Goal: Information Seeking & Learning: Find specific fact

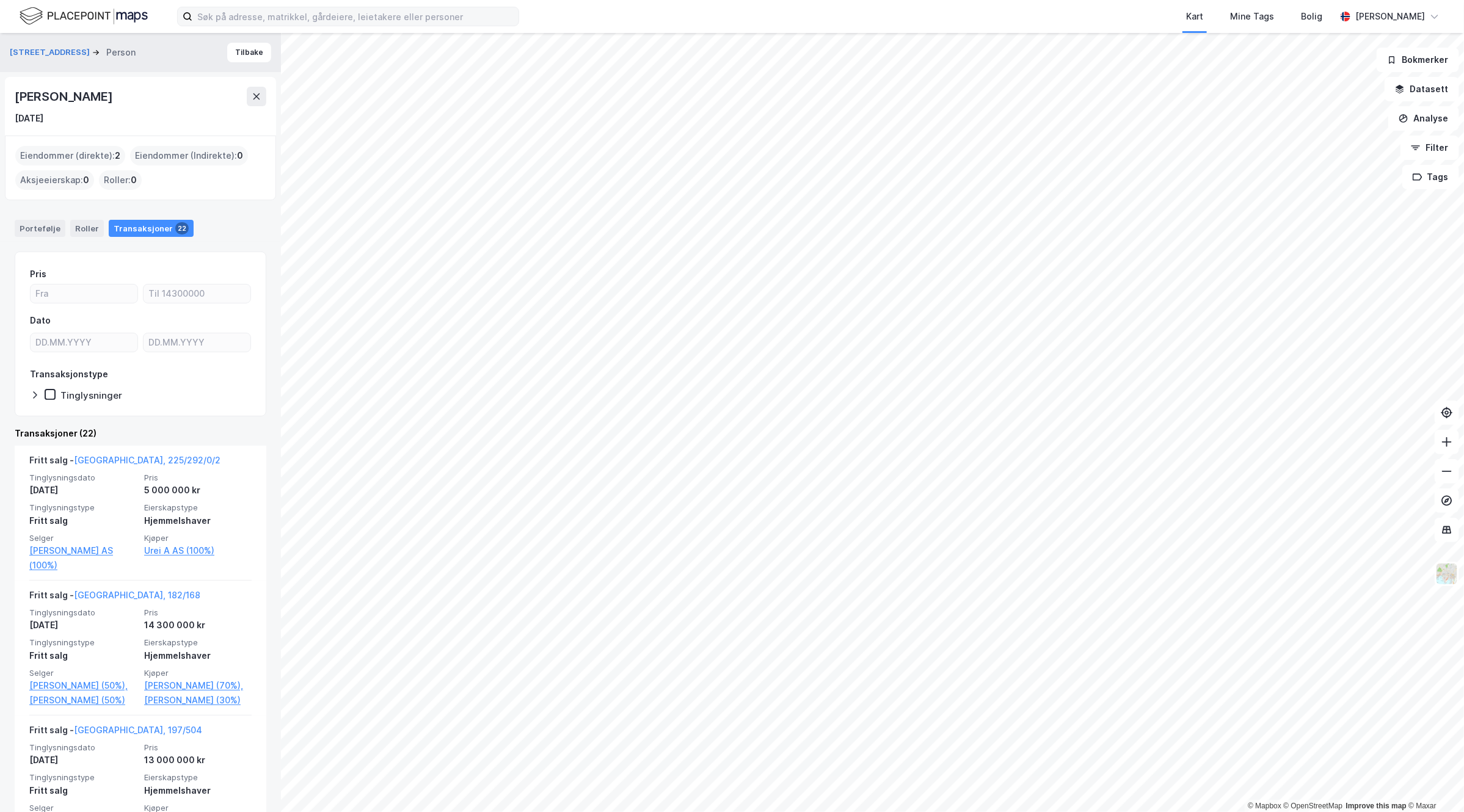
scroll to position [153, 0]
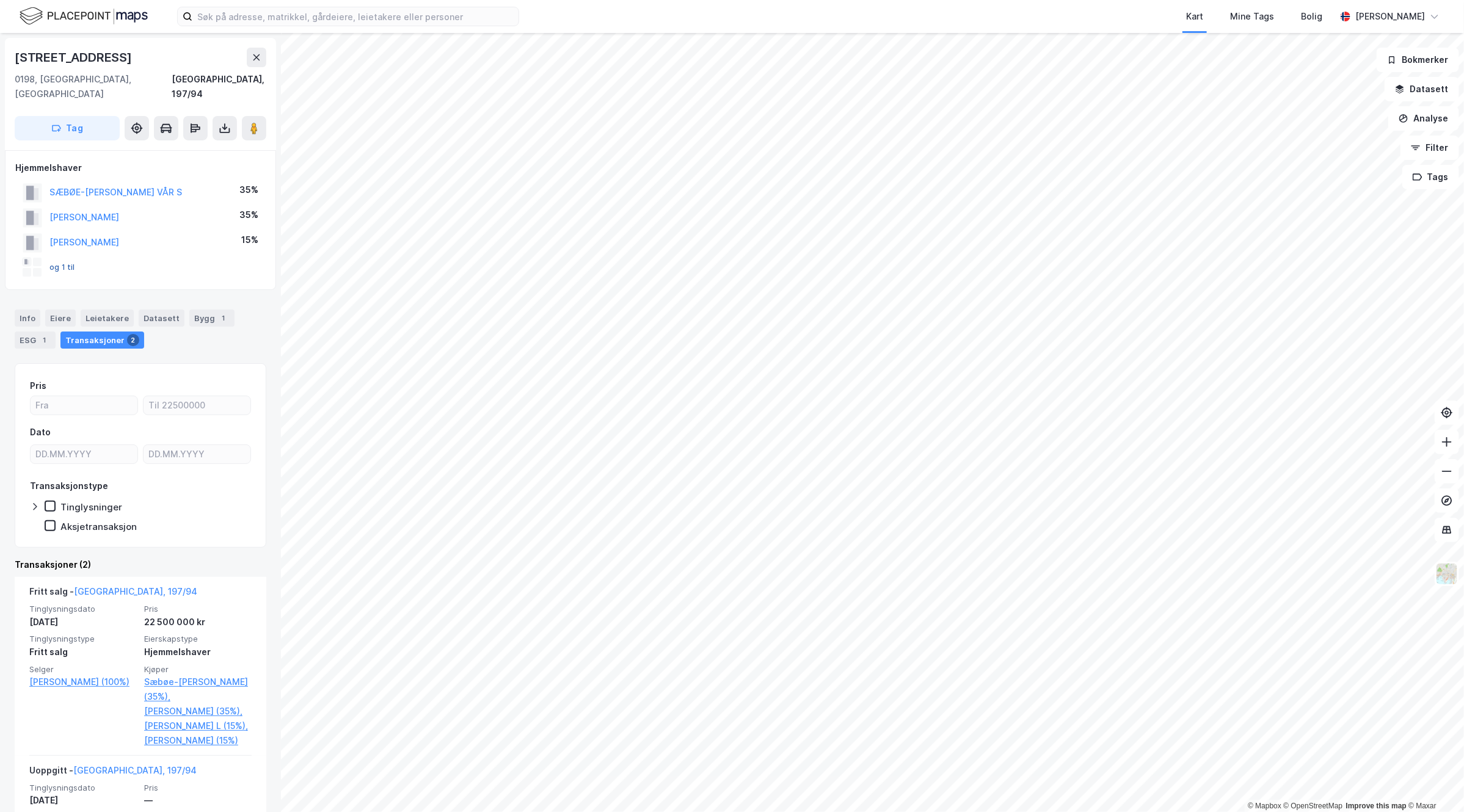
click at [0, 0] on button "og 1 til" at bounding box center [0, 0] width 0 height 0
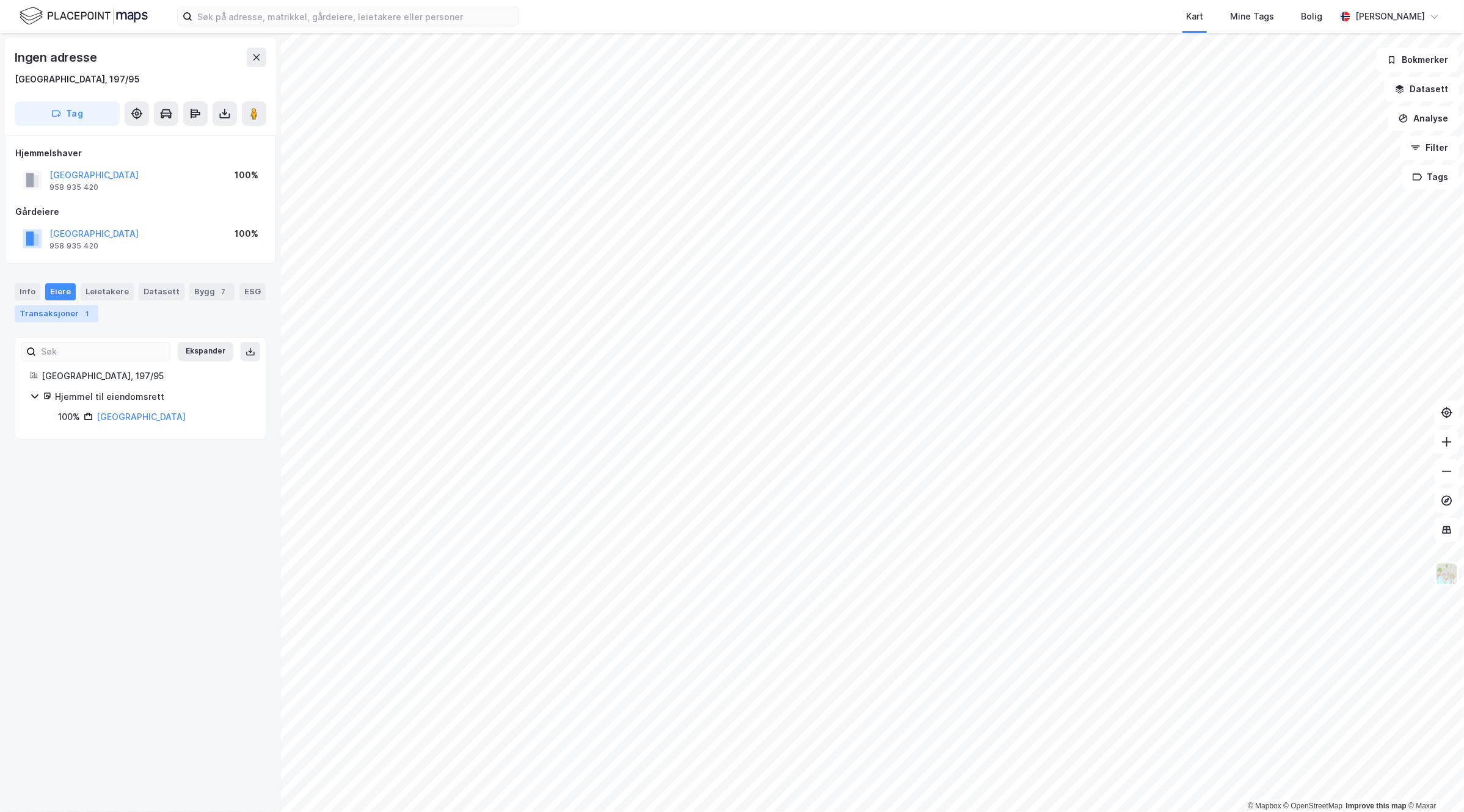
click at [99, 310] on div "Transaksjoner 1" at bounding box center [57, 313] width 83 height 17
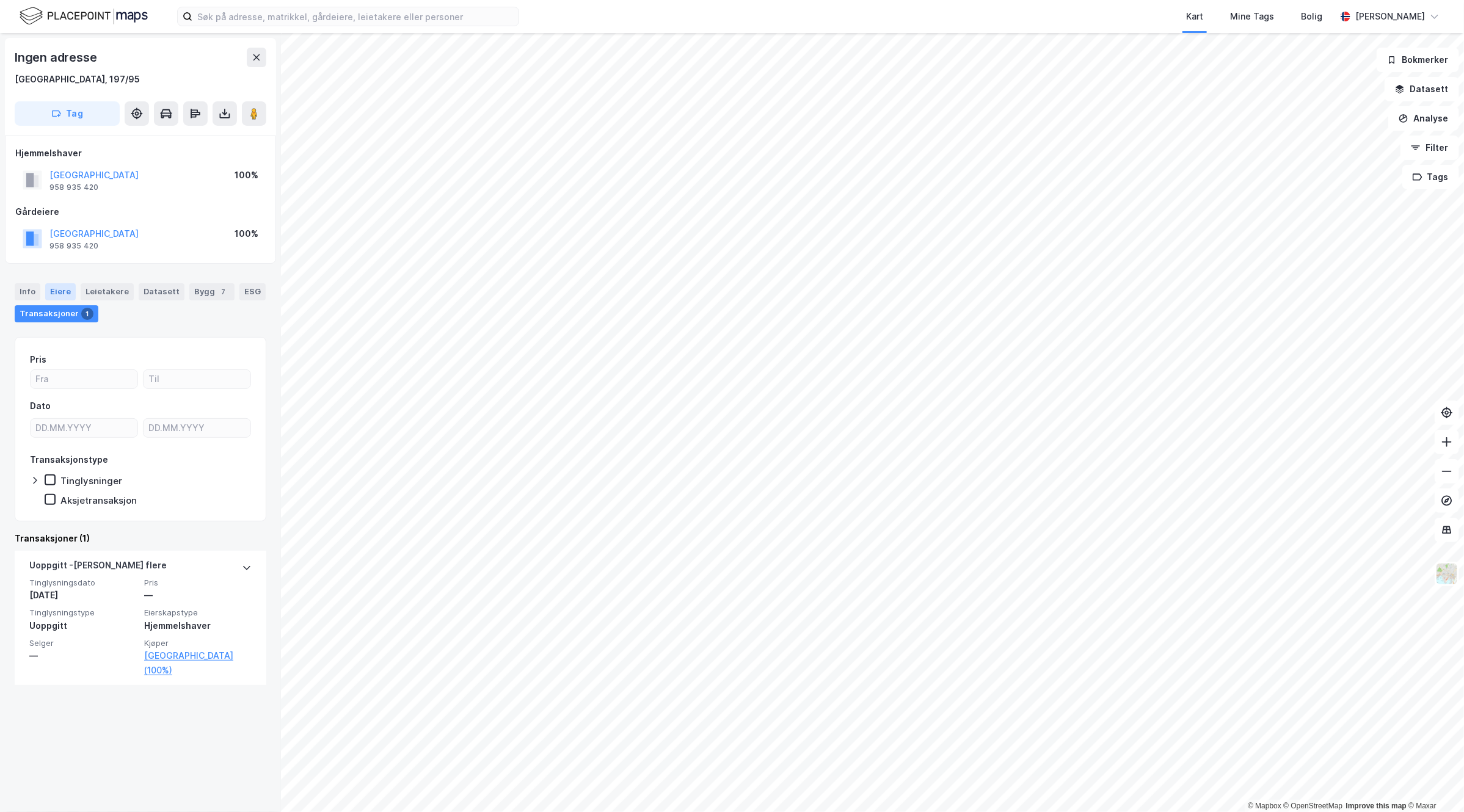
click at [55, 290] on div "Eiere" at bounding box center [60, 291] width 30 height 17
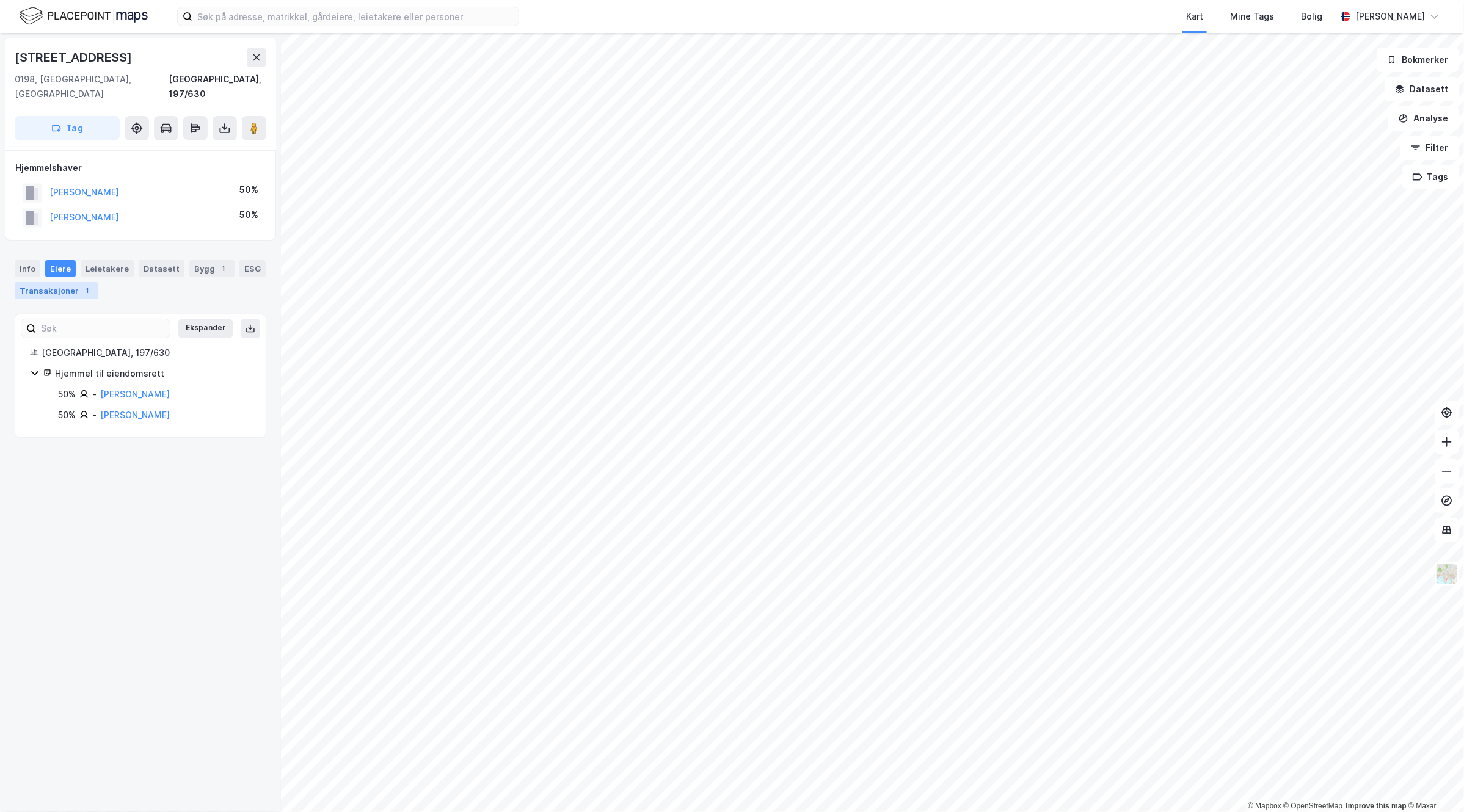
click at [99, 282] on div "Transaksjoner 1" at bounding box center [57, 290] width 83 height 17
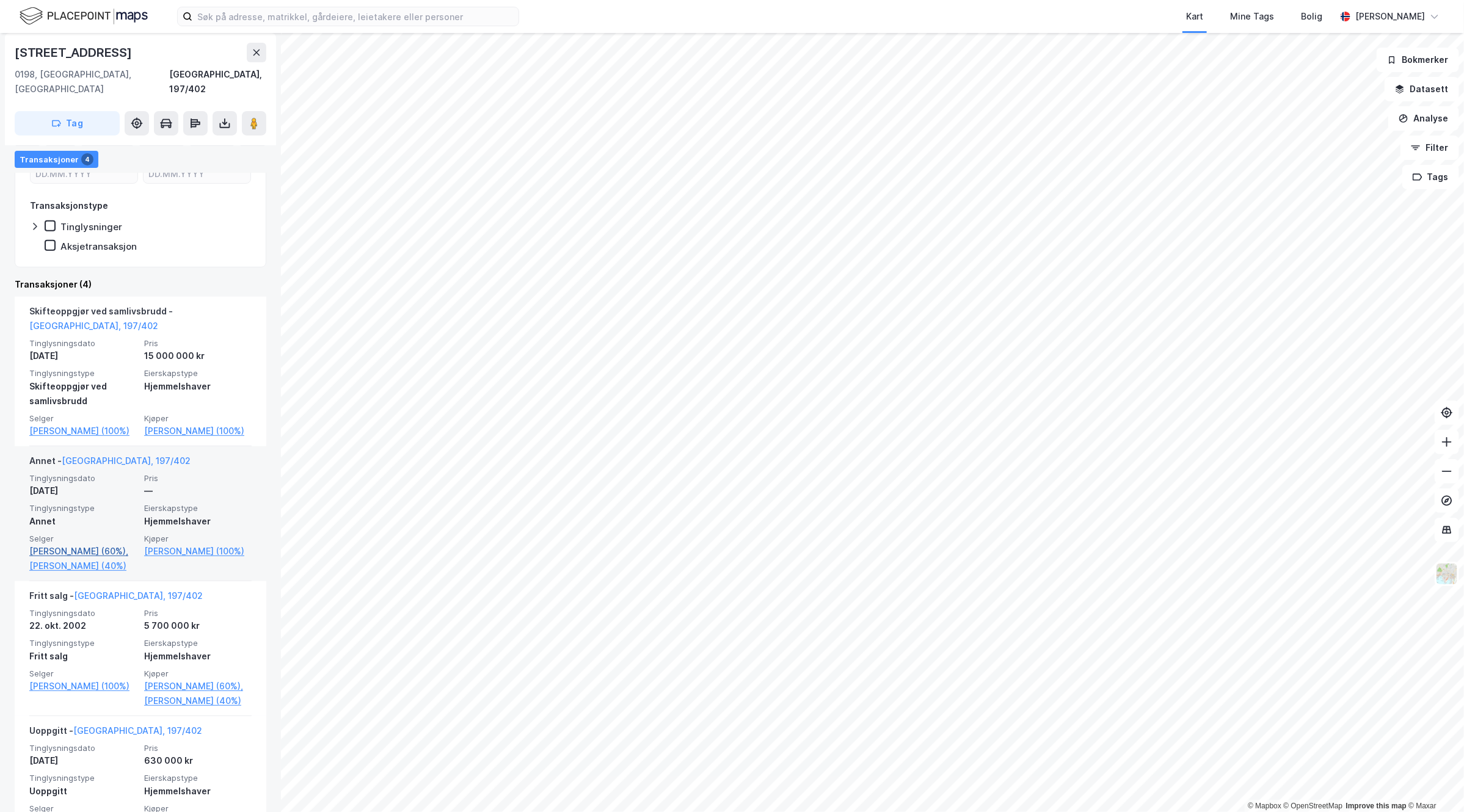
scroll to position [229, 0]
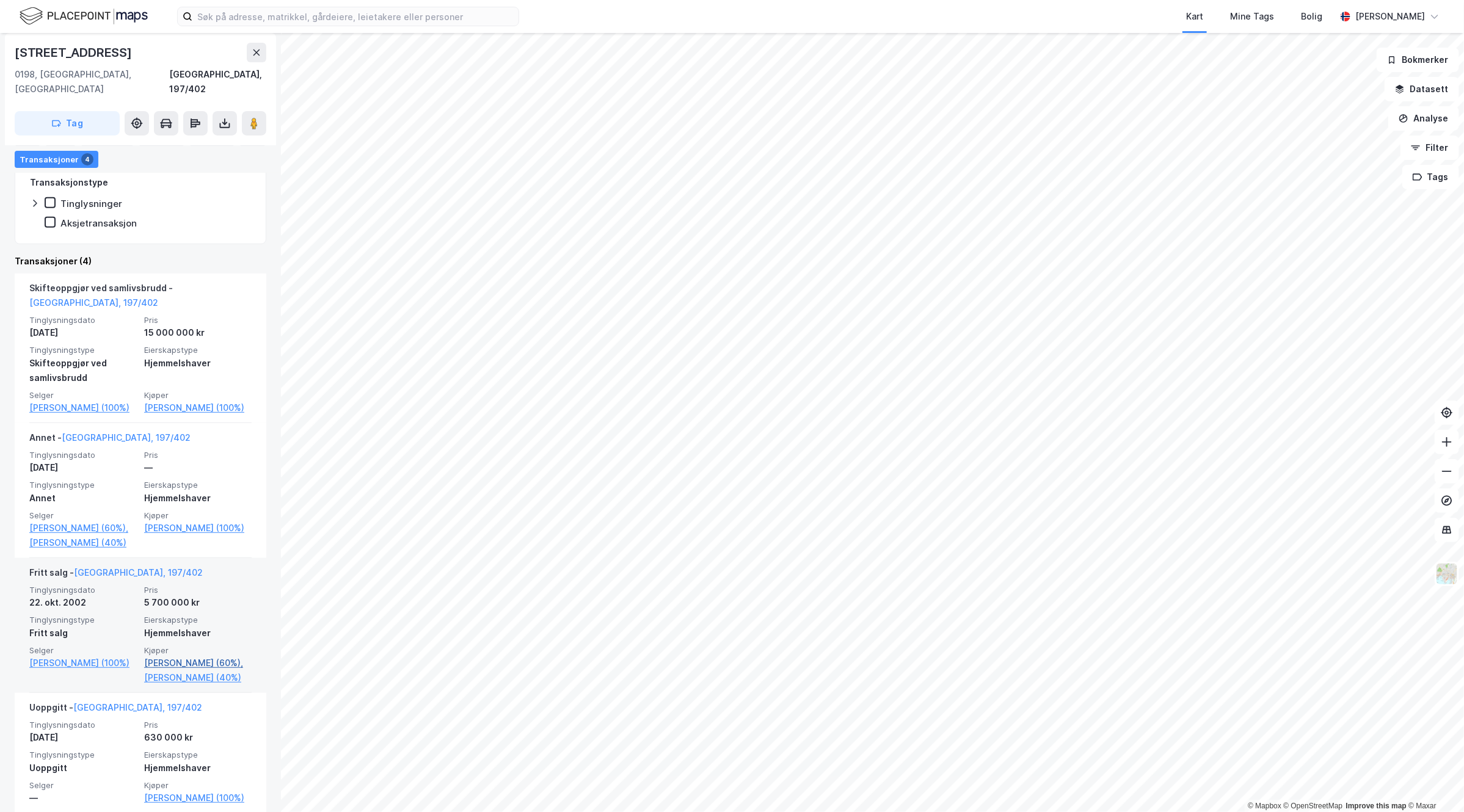
click at [197, 661] on link "[PERSON_NAME] (60%)," at bounding box center [197, 663] width 107 height 15
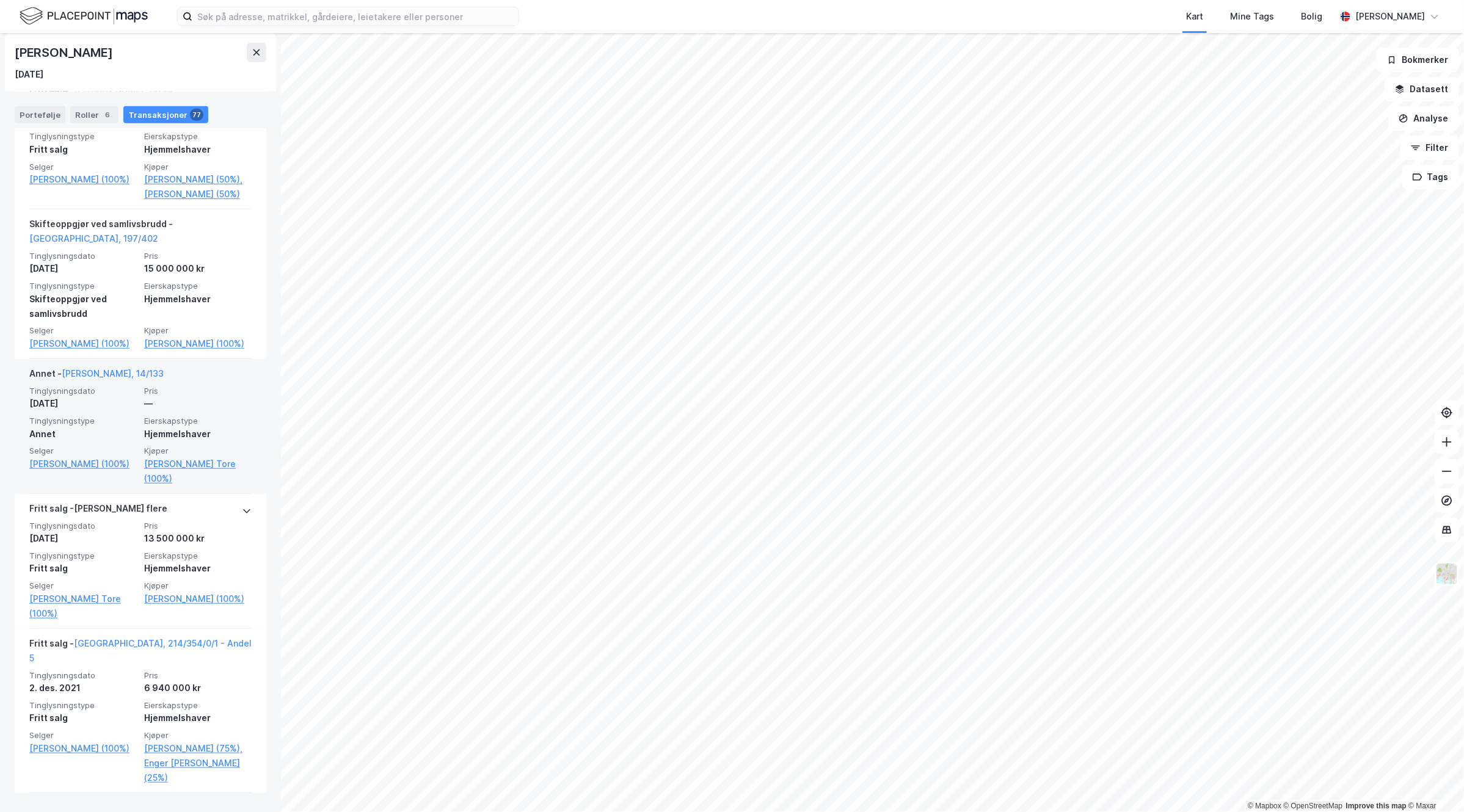
scroll to position [382, 0]
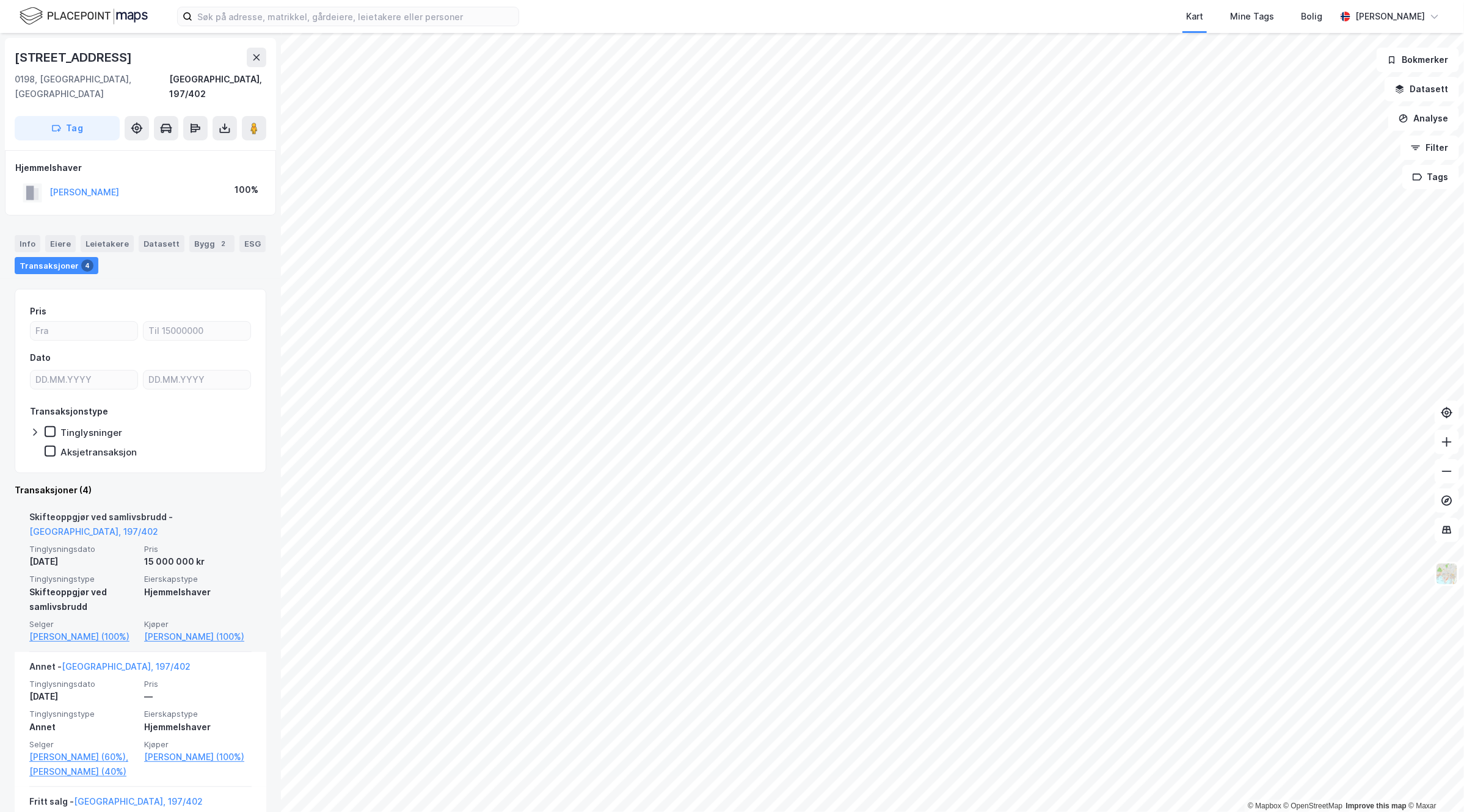
scroll to position [76, 0]
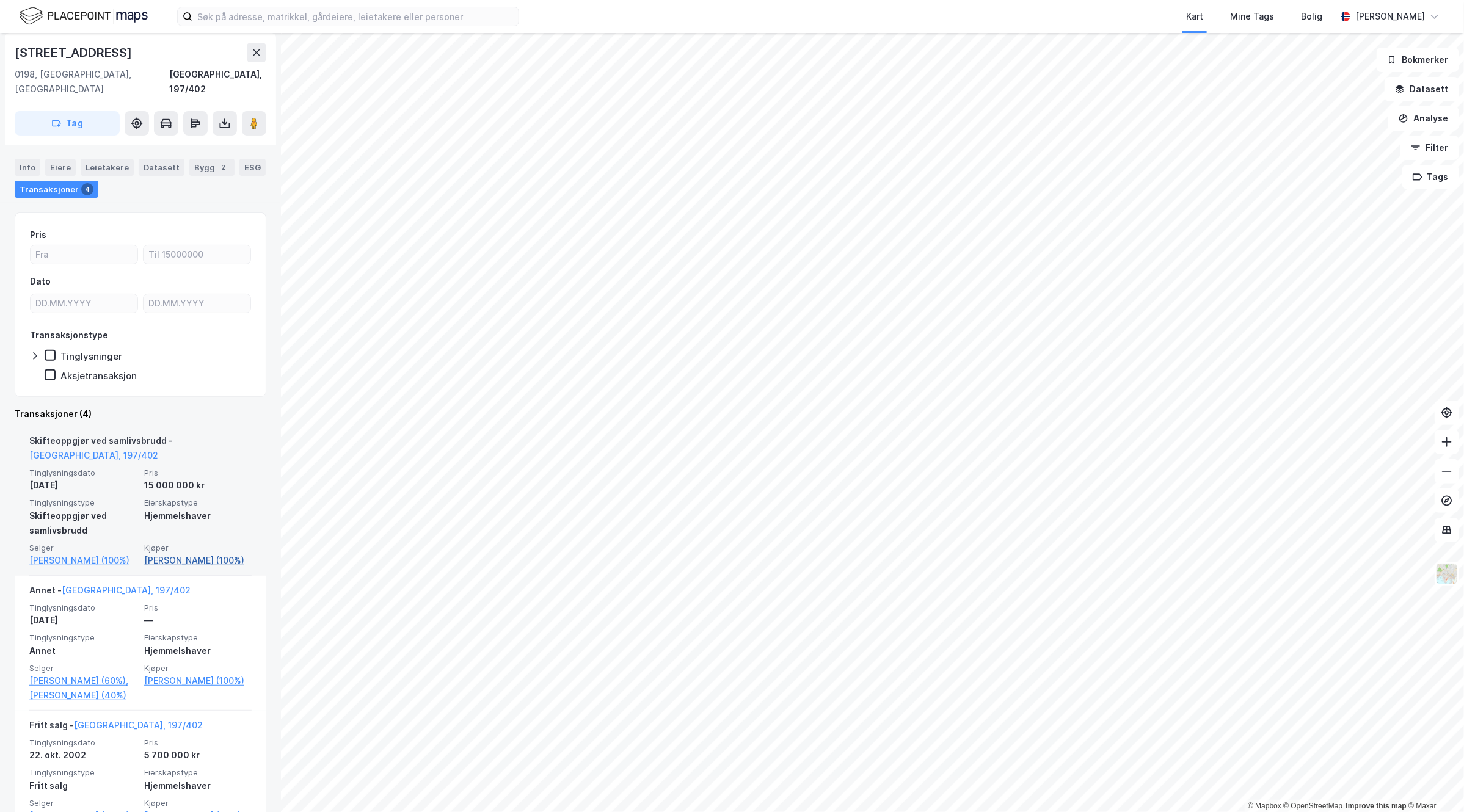
click at [165, 553] on link "[PERSON_NAME] (100%)" at bounding box center [197, 560] width 107 height 15
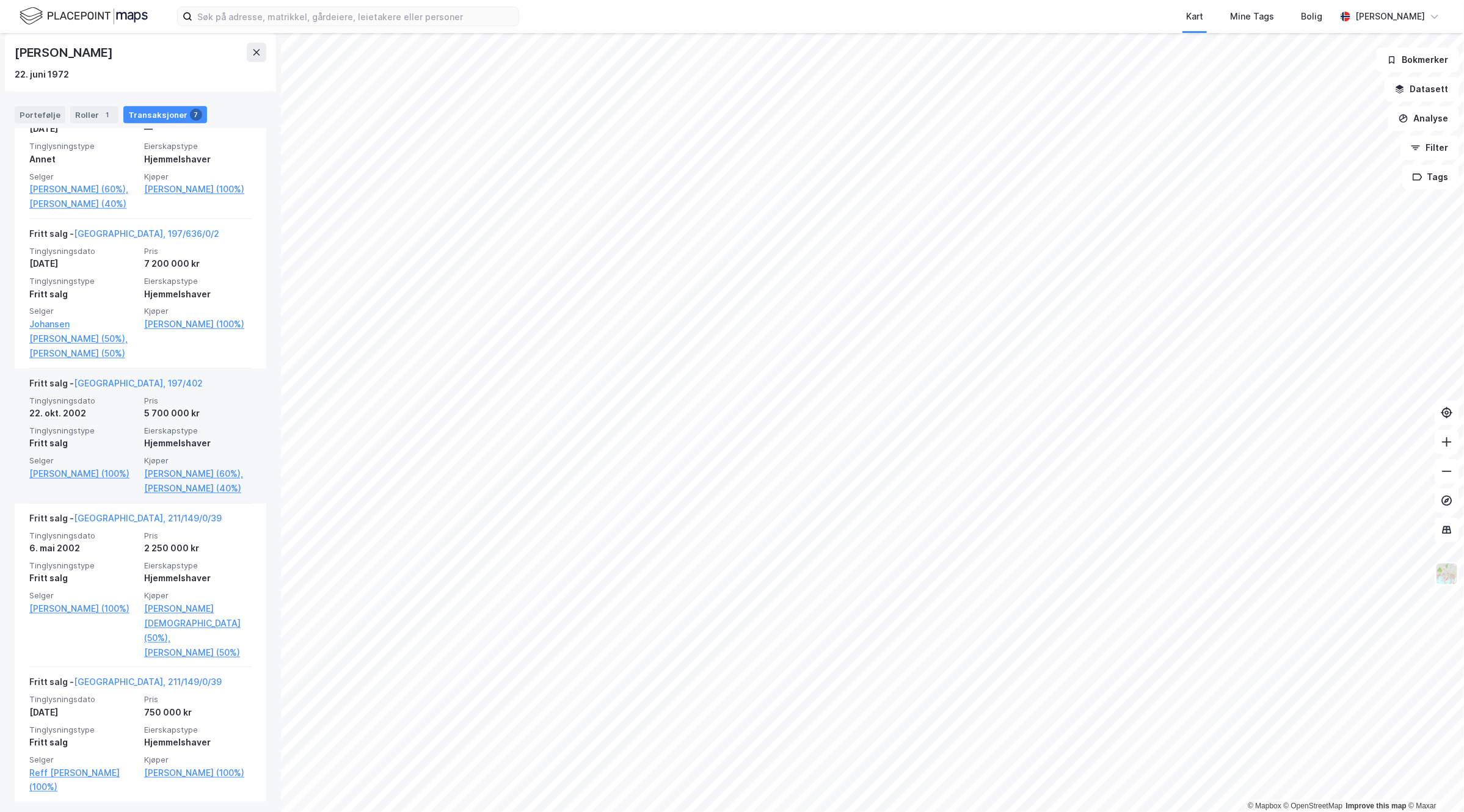
scroll to position [709, 0]
